Goal: Transaction & Acquisition: Purchase product/service

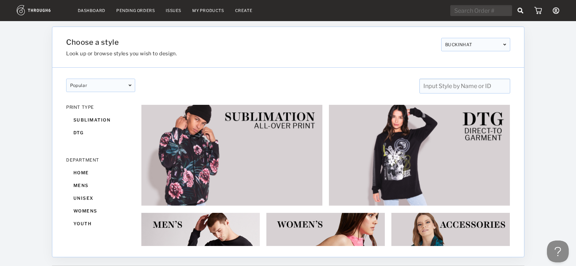
click at [213, 12] on link "My Products" at bounding box center [208, 10] width 32 height 5
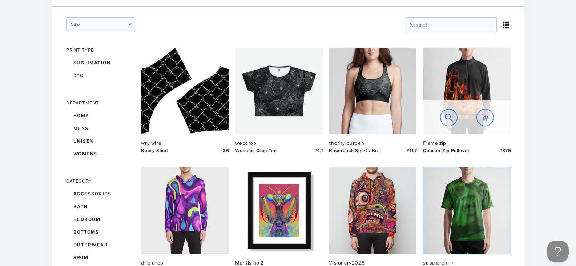
scroll to position [109, 0]
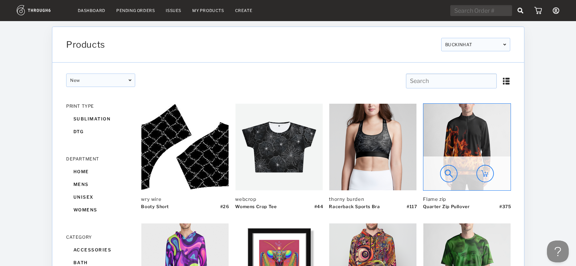
click at [495, 173] on div at bounding box center [466, 173] width 87 height 34
click at [445, 174] on img at bounding box center [448, 173] width 17 height 17
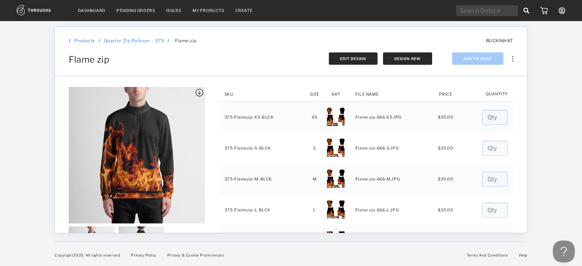
click at [352, 63] on button "Edit Design" at bounding box center [353, 58] width 49 height 12
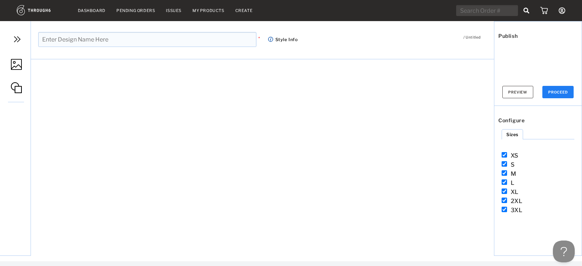
type input "Flame zip"
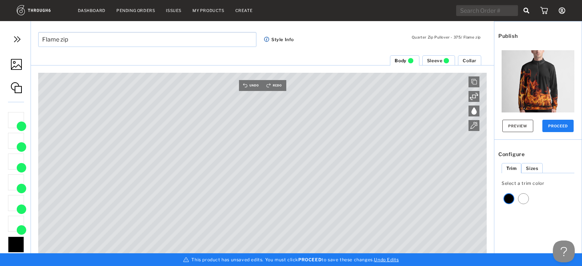
click at [13, 36] on img at bounding box center [17, 39] width 11 height 11
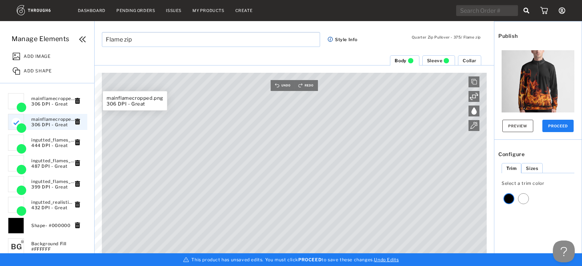
click at [48, 106] on span "mainflamecropped.png 306 DPI - Great" at bounding box center [53, 101] width 44 height 11
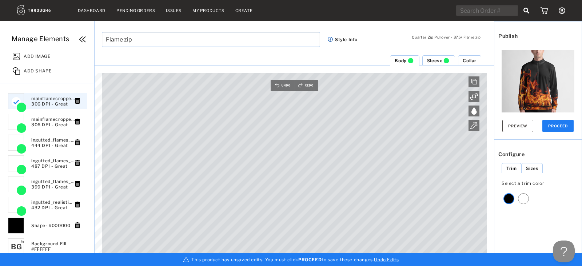
click at [566, 196] on div "Select a trim color" at bounding box center [537, 192] width 73 height 24
click at [519, 129] on button "Preview" at bounding box center [517, 126] width 31 height 12
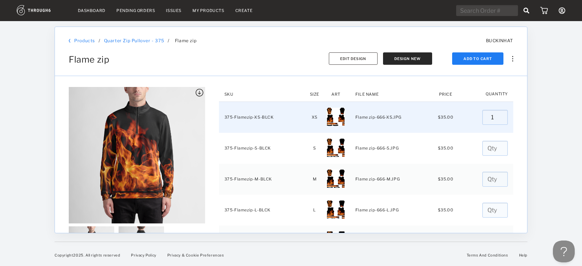
click at [494, 115] on input "1" at bounding box center [494, 117] width 25 height 15
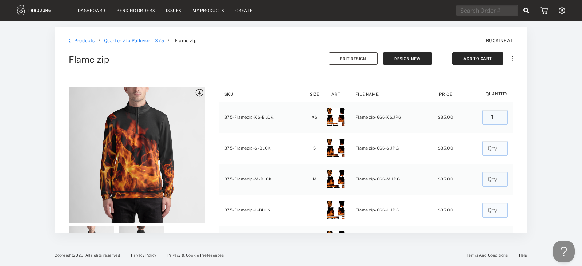
click at [478, 60] on button "Add To Cart" at bounding box center [477, 58] width 51 height 12
type input "0"
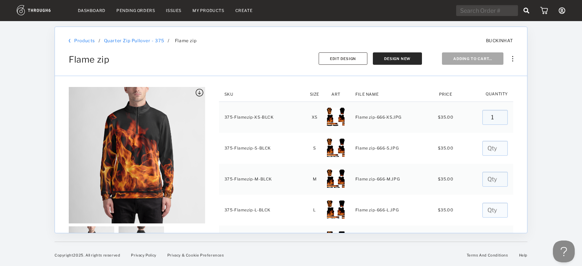
type input "0"
click at [541, 9] on img at bounding box center [542, 10] width 9 height 7
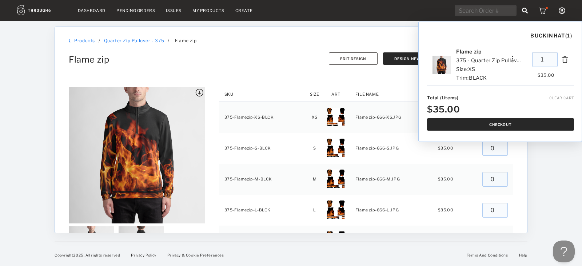
click at [503, 128] on button "Checkout" at bounding box center [500, 124] width 147 height 12
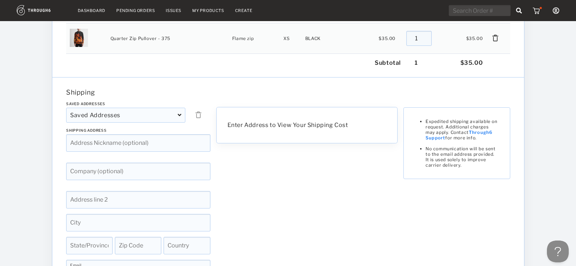
scroll to position [109, 0]
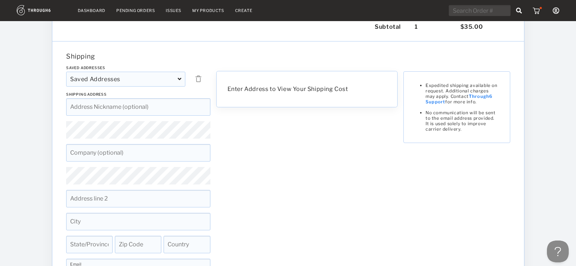
click at [119, 72] on div "Saved Addresses" at bounding box center [125, 79] width 119 height 15
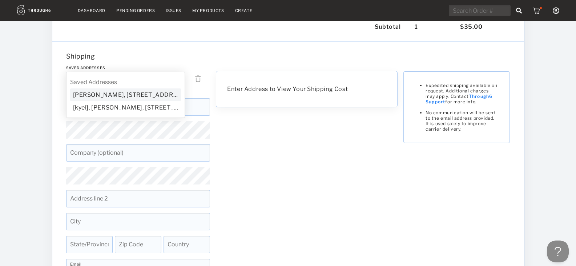
click at [114, 94] on div "Saved Addresses Saved Addresses [PERSON_NAME][GEOGRAPHIC_DATA][STREET_ADDRESS][…" at bounding box center [138, 190] width 150 height 251
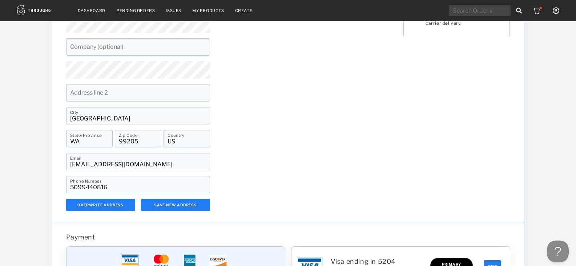
scroll to position [114, 0]
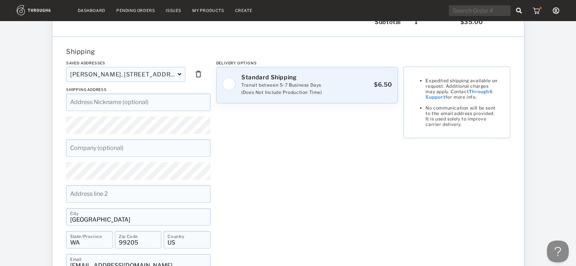
click at [243, 92] on div "Transit between 5-7 Business Days (Does Not Include Production Time)" at bounding box center [281, 88] width 80 height 15
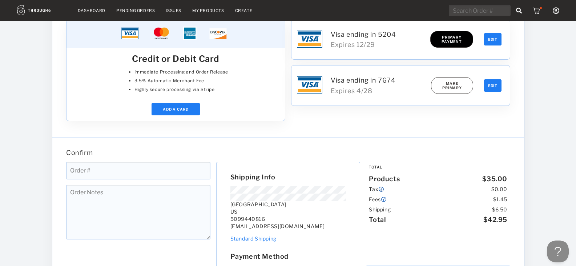
scroll to position [514, 0]
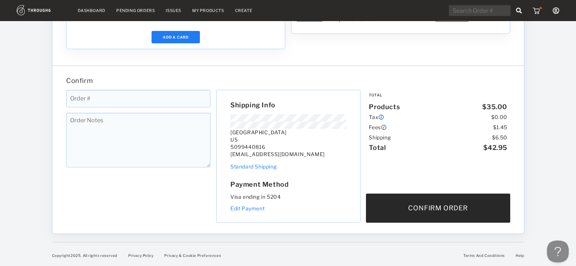
click at [413, 208] on button "Confirm Order" at bounding box center [438, 207] width 144 height 29
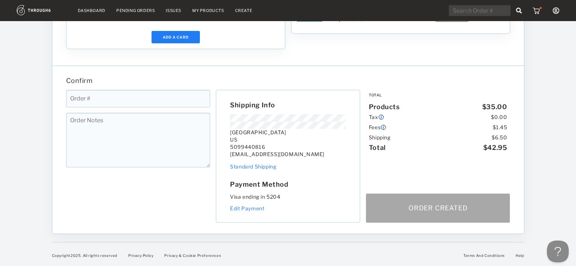
scroll to position [0, 0]
